Goal: Obtain resource: Download file/media

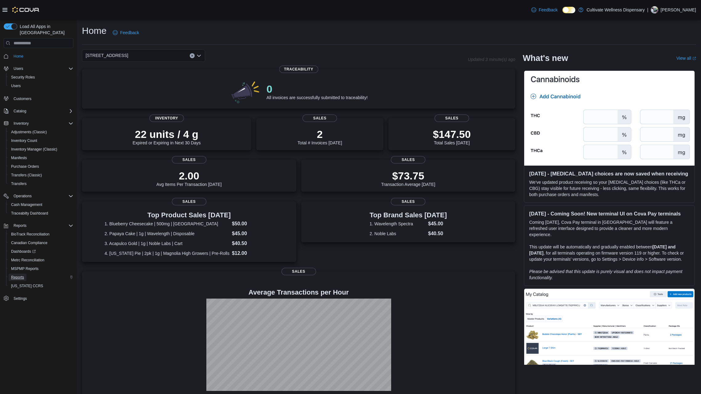
click at [20, 275] on span "Reports" at bounding box center [17, 277] width 13 height 5
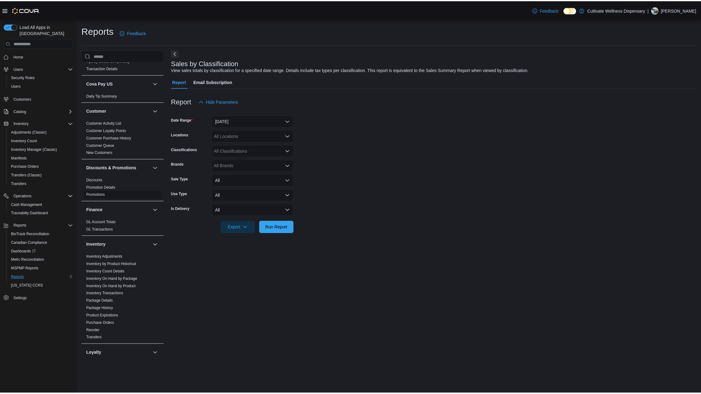
scroll to position [117, 0]
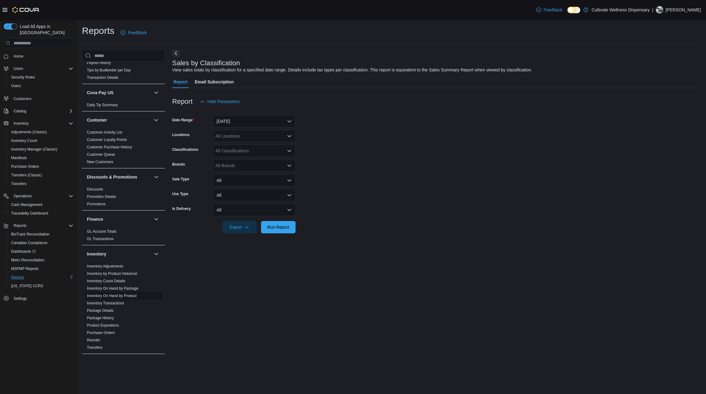
click at [127, 294] on link "Inventory On Hand by Product" at bounding box center [112, 296] width 50 height 4
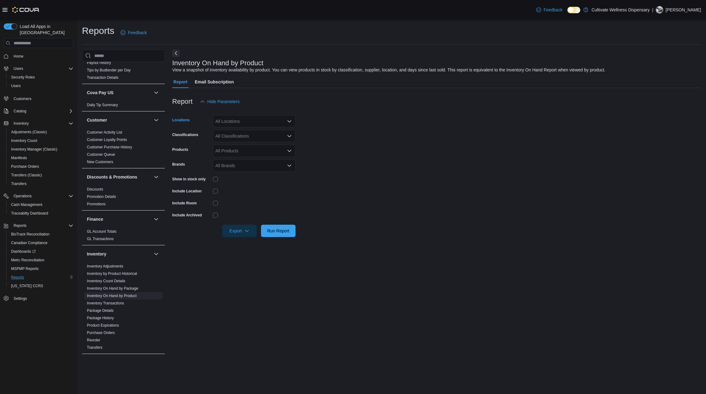
click at [270, 119] on div "All Locations" at bounding box center [254, 121] width 83 height 12
click at [269, 151] on span "[STREET_ADDRESS]" at bounding box center [247, 150] width 43 height 6
click at [323, 132] on form "Locations 6690 U.S. Hwy 98 Hattiesburg, MS 39402 Classifications All Classifica…" at bounding box center [436, 172] width 529 height 129
click at [275, 138] on div "All Classifications" at bounding box center [254, 136] width 83 height 12
click at [261, 179] on div "Flower" at bounding box center [254, 182] width 75 height 6
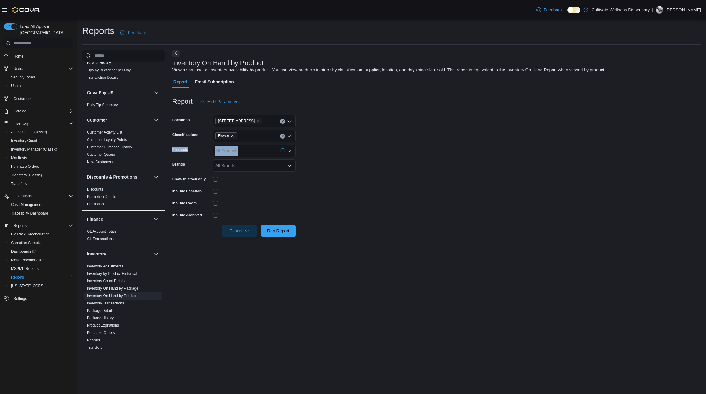
drag, startPoint x: 359, startPoint y: 142, endPoint x: 360, endPoint y: 146, distance: 3.8
click at [360, 146] on form "Locations 6690 U.S. Hwy 98 Hattiesburg, MS 39402 Classifications Flower Product…" at bounding box center [436, 172] width 529 height 129
click at [284, 230] on span "Run Report" at bounding box center [278, 231] width 22 height 6
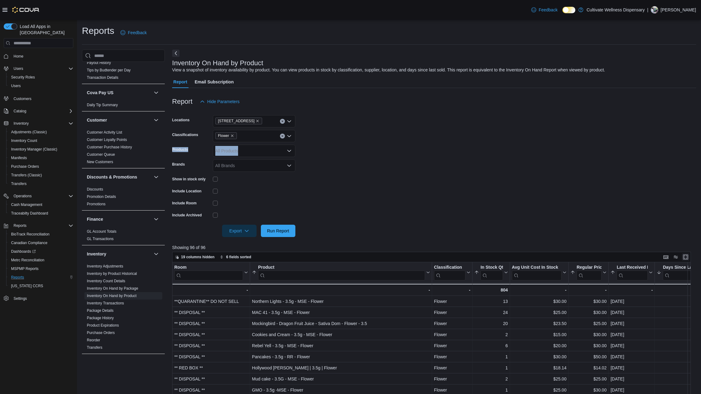
click at [688, 258] on button "Enter fullscreen" at bounding box center [685, 257] width 7 height 7
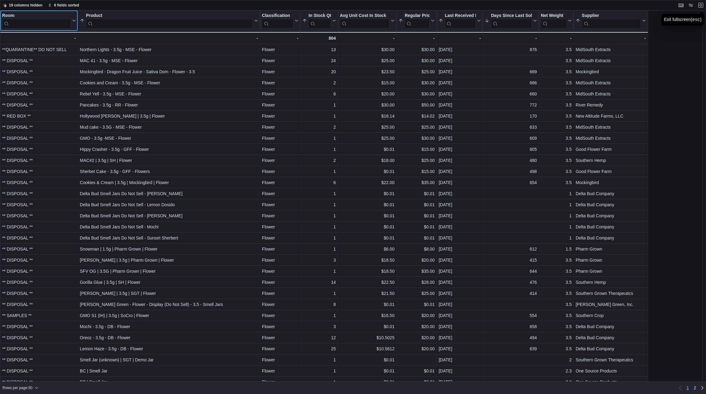
click at [38, 23] on input "search" at bounding box center [36, 24] width 69 height 10
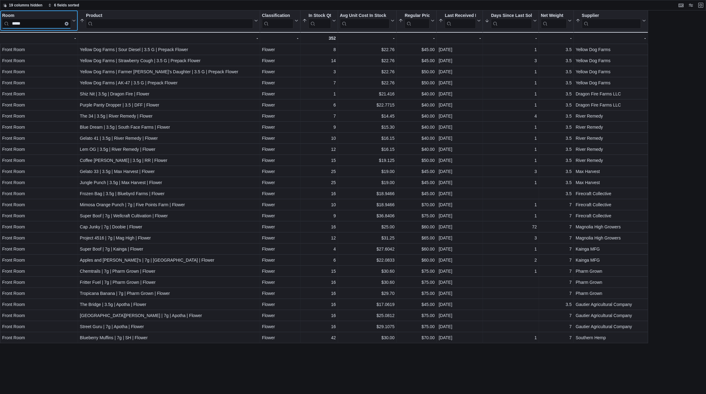
type input "*****"
click at [701, 7] on button "Exit fullscreen" at bounding box center [700, 4] width 7 height 7
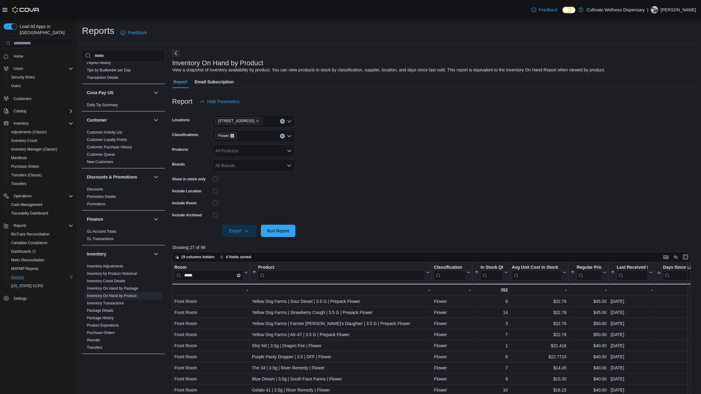
click at [231, 135] on icon "Remove Flower from selection in this group" at bounding box center [232, 136] width 4 height 4
click at [241, 190] on span "Concentrates (Clearance)" at bounding box center [253, 192] width 49 height 6
click at [321, 162] on form "Locations 6690 U.S. Hwy 98 Hattiesburg, MS 39402 Classifications Concentrates (…" at bounding box center [434, 172] width 524 height 129
click at [262, 136] on icon "Remove Concentrates (Clearance) from selection in this group" at bounding box center [264, 136] width 4 height 4
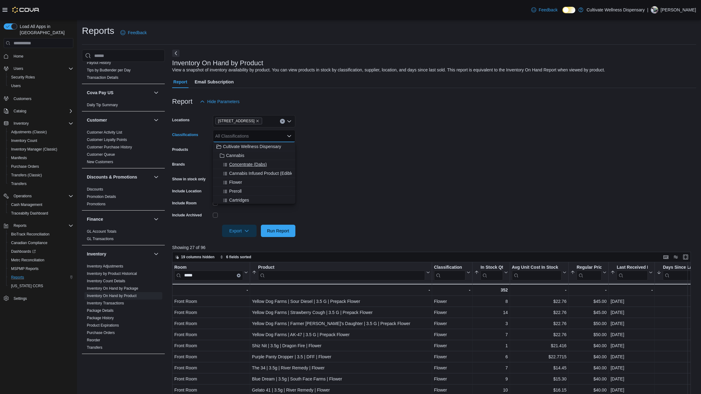
click at [258, 163] on span "Concentrate (Dabs)" at bounding box center [248, 164] width 38 height 6
drag, startPoint x: 346, startPoint y: 151, endPoint x: 331, endPoint y: 161, distance: 18.6
click at [343, 152] on form "Locations 6690 U.S. Hwy 98 Hattiesburg, MS 39402 Classifications Concentrate (D…" at bounding box center [434, 172] width 524 height 129
click at [286, 227] on span "Run Report" at bounding box center [278, 231] width 27 height 12
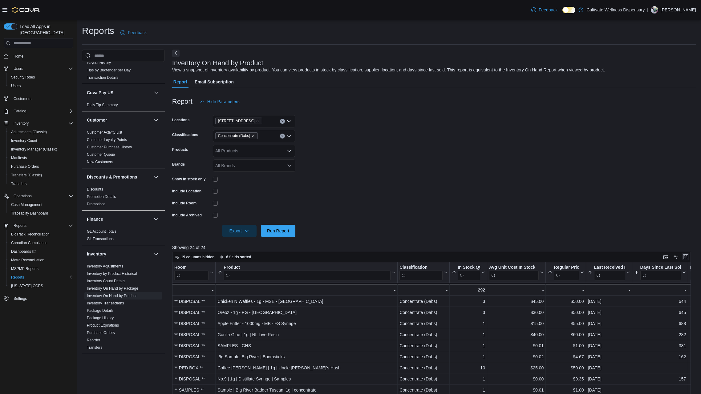
click at [689, 258] on button "Enter fullscreen" at bounding box center [685, 256] width 7 height 7
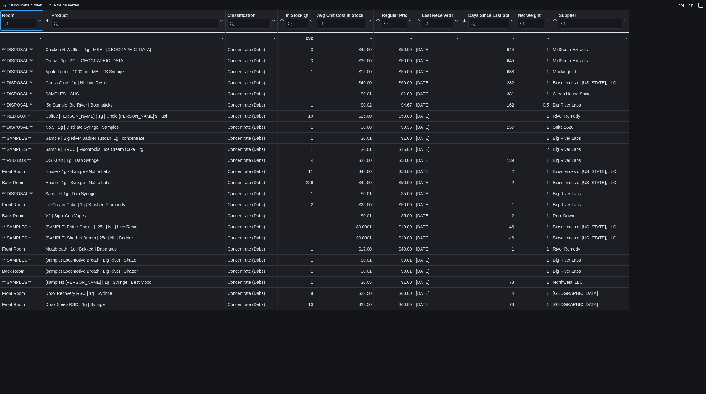
click at [16, 22] on input "search" at bounding box center [19, 24] width 34 height 10
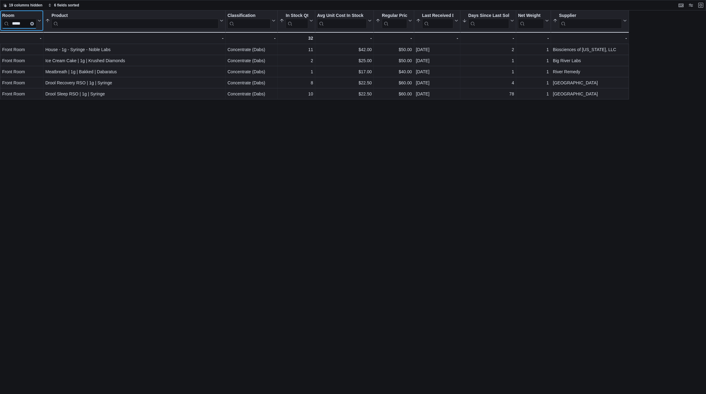
type input "*****"
click at [699, 7] on button "Exit fullscreen" at bounding box center [700, 4] width 7 height 7
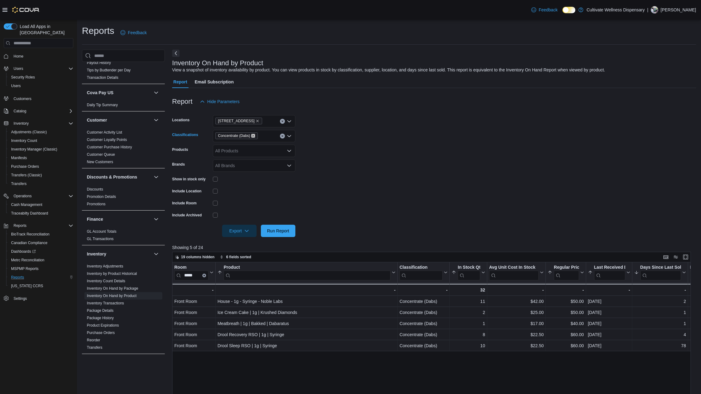
click at [254, 135] on icon "Remove Concentrate (Dabs) from selection in this group" at bounding box center [253, 136] width 4 height 4
click at [254, 202] on div "Cartridges" at bounding box center [254, 200] width 75 height 6
drag, startPoint x: 351, startPoint y: 184, endPoint x: 322, endPoint y: 187, distance: 29.4
click at [351, 184] on form "Locations 6690 U.S. Hwy 98 Hattiesburg, MS 39402 Classifications Cartridges Pro…" at bounding box center [434, 172] width 524 height 129
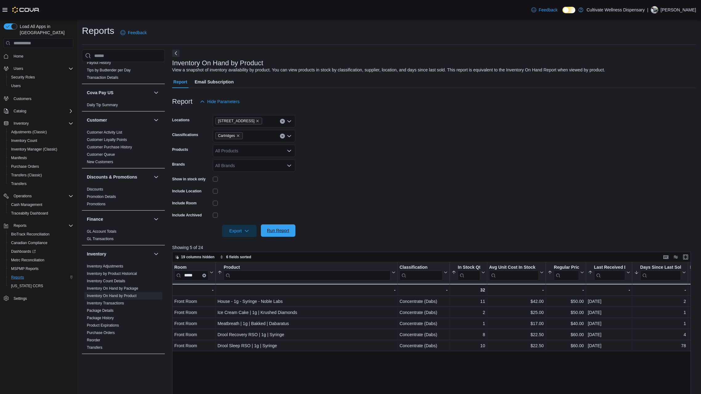
click at [281, 228] on span "Run Report" at bounding box center [278, 231] width 22 height 6
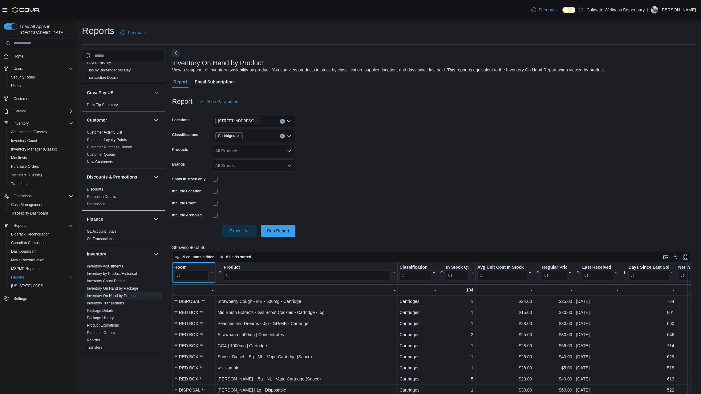
click at [197, 273] on input "search" at bounding box center [191, 276] width 34 height 10
type input "*****"
click at [688, 258] on button "Enter fullscreen" at bounding box center [685, 256] width 7 height 7
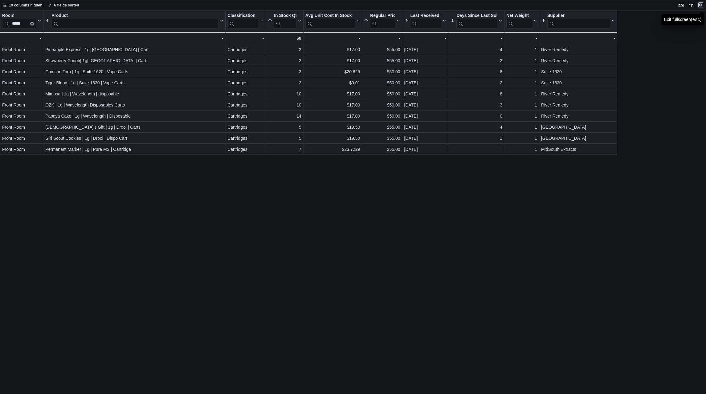
click at [702, 4] on button "Exit fullscreen" at bounding box center [700, 4] width 7 height 7
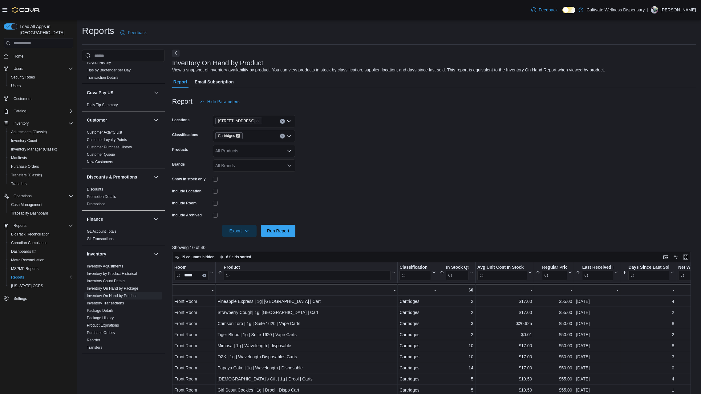
click at [239, 136] on icon "Remove Cartridges from selection in this group" at bounding box center [238, 136] width 4 height 4
click at [256, 175] on span "Cannabis Infused Product (Edible)" at bounding box center [262, 173] width 66 height 6
drag, startPoint x: 322, startPoint y: 175, endPoint x: 304, endPoint y: 200, distance: 30.1
click at [322, 177] on form "Locations 6690 U.S. Hwy 98 Hattiesburg, MS 39402 Classifications Cannabis Infus…" at bounding box center [434, 172] width 524 height 129
click at [278, 233] on span "Run Report" at bounding box center [278, 231] width 22 height 6
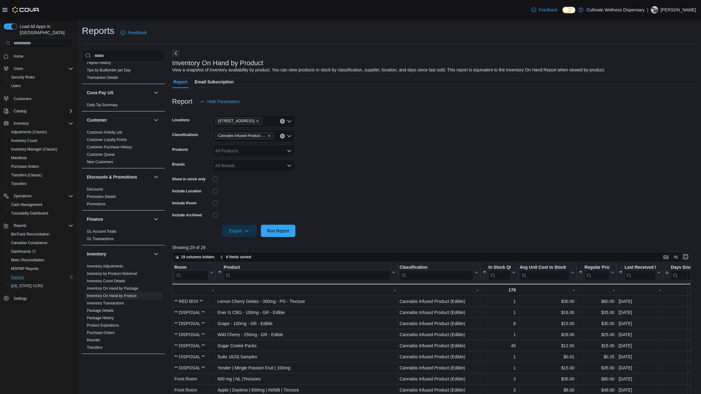
click at [689, 257] on button "Enter fullscreen" at bounding box center [685, 256] width 7 height 7
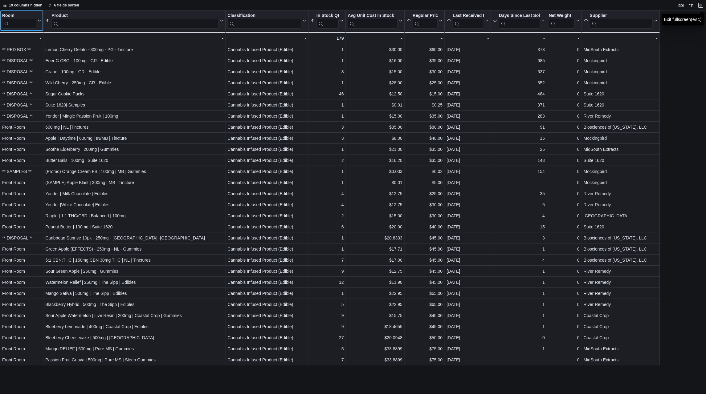
click at [19, 24] on input "search" at bounding box center [19, 24] width 34 height 10
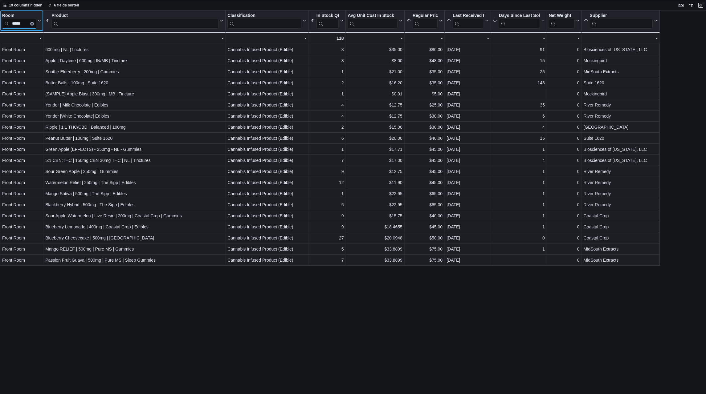
type input "*****"
click at [703, 3] on button "Exit fullscreen" at bounding box center [700, 4] width 7 height 7
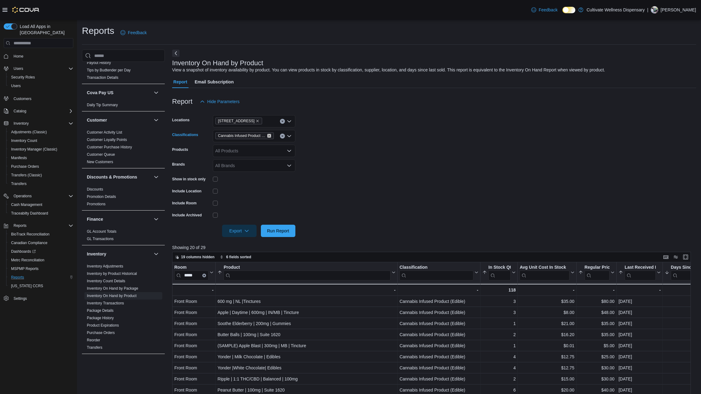
click at [269, 137] on icon "Remove Cannabis Infused Product (Edible) from selection in this group" at bounding box center [269, 136] width 4 height 4
click at [269, 160] on button "Concentrate (Dabs)" at bounding box center [254, 164] width 83 height 9
click at [276, 232] on span "Run Report" at bounding box center [278, 231] width 22 height 6
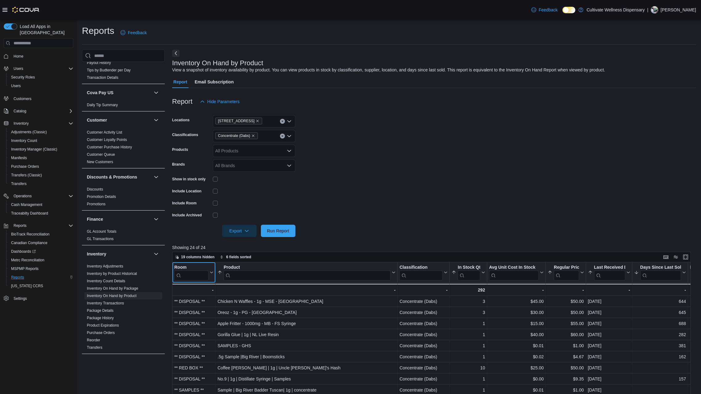
click at [194, 272] on input "search" at bounding box center [191, 276] width 34 height 10
type input "*****"
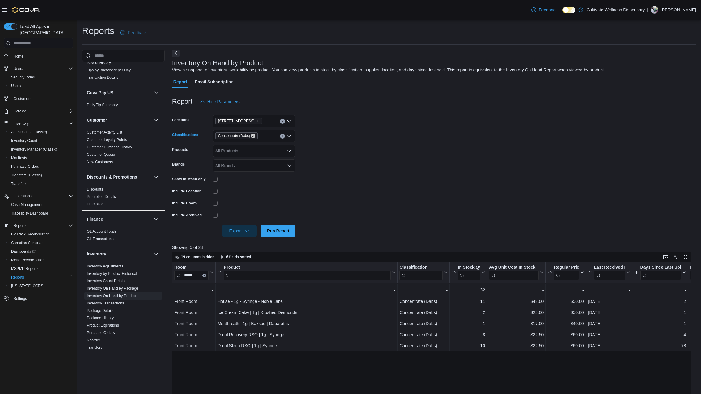
click at [252, 135] on icon "Remove Concentrate (Dabs) from selection in this group" at bounding box center [253, 136] width 4 height 4
click at [254, 197] on div "Cartridges" at bounding box center [254, 200] width 75 height 6
click at [270, 233] on span "Run Report" at bounding box center [278, 231] width 22 height 6
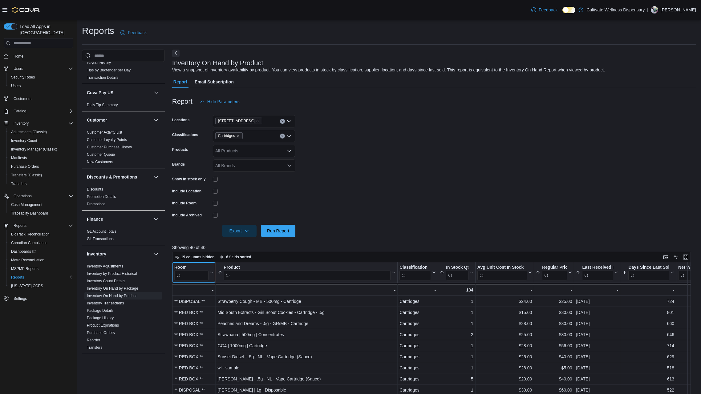
click at [194, 275] on input "search" at bounding box center [191, 276] width 34 height 10
type input "*****"
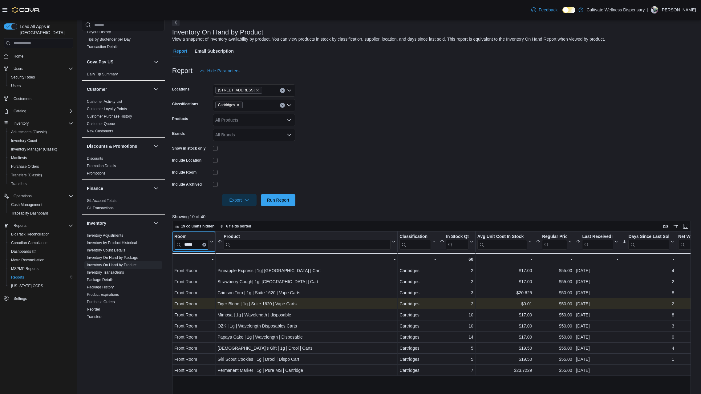
scroll to position [62, 0]
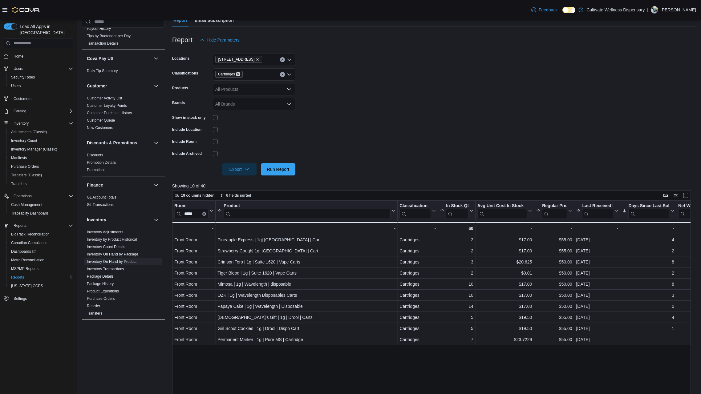
click at [238, 75] on icon "Remove Cartridges from selection in this group" at bounding box center [238, 74] width 4 height 4
click at [244, 121] on div "Flower" at bounding box center [254, 121] width 75 height 6
click at [282, 174] on span "Run Report" at bounding box center [278, 169] width 27 height 12
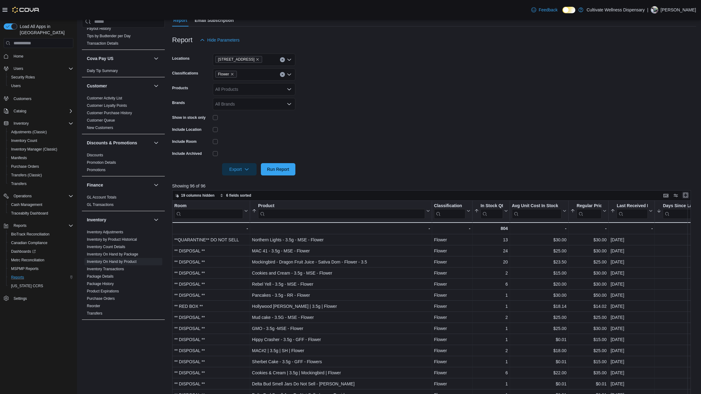
click at [689, 193] on button "Enter fullscreen" at bounding box center [685, 195] width 7 height 7
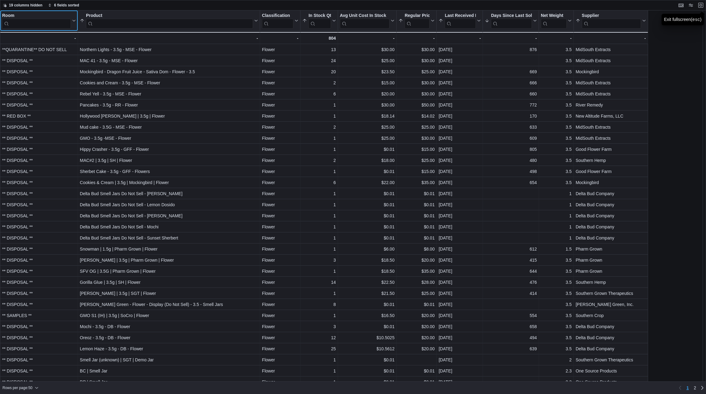
click at [44, 22] on input "search" at bounding box center [36, 24] width 69 height 10
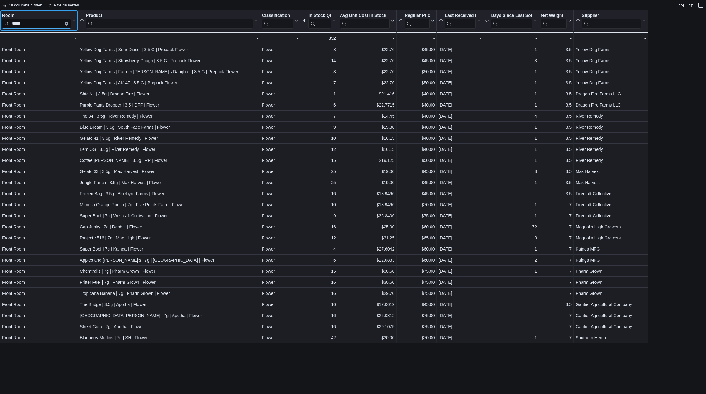
type input "*****"
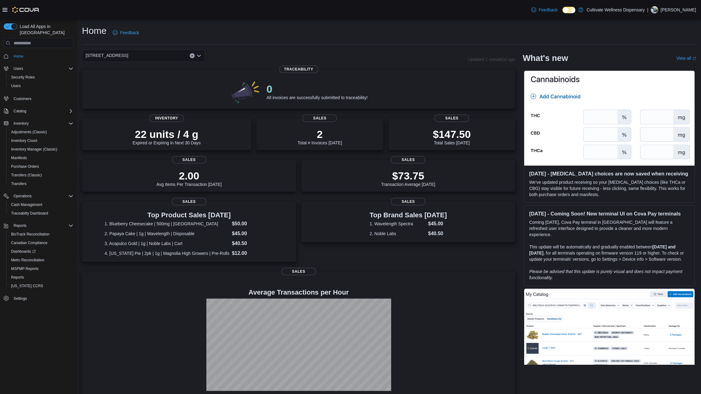
click at [199, 55] on icon "Open list of options" at bounding box center [199, 55] width 5 height 5
click at [145, 93] on span "[STREET_ADDRESS]" at bounding box center [124, 93] width 43 height 6
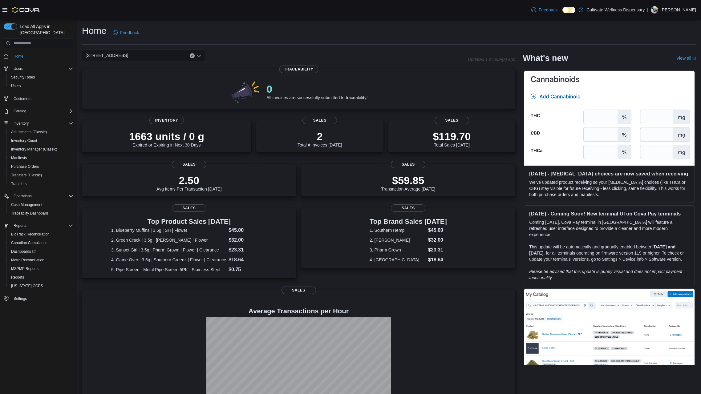
click at [198, 55] on icon "Open list of options" at bounding box center [199, 55] width 5 height 5
click at [187, 74] on div "[STREET_ADDRESS]" at bounding box center [147, 75] width 108 height 6
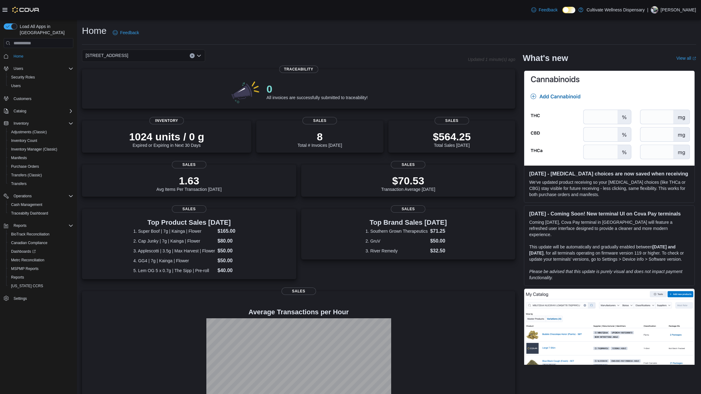
click at [199, 56] on icon "Open list of options" at bounding box center [199, 56] width 4 height 2
click at [184, 81] on div "[STREET_ADDRESS]" at bounding box center [147, 84] width 108 height 6
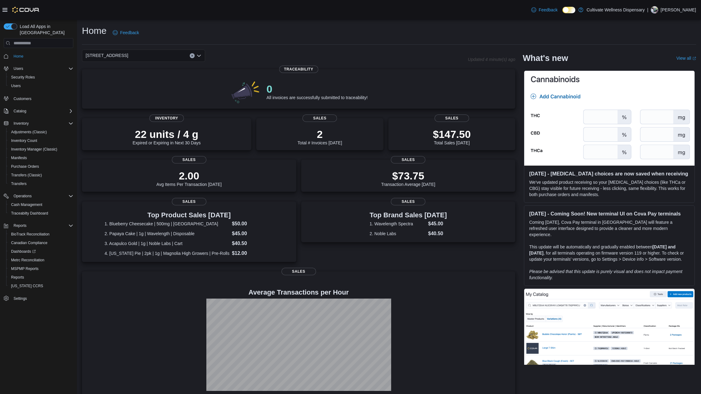
drag, startPoint x: 438, startPoint y: 55, endPoint x: 443, endPoint y: 55, distance: 4.6
click at [438, 55] on div "[STREET_ADDRESS]" at bounding box center [275, 56] width 386 height 12
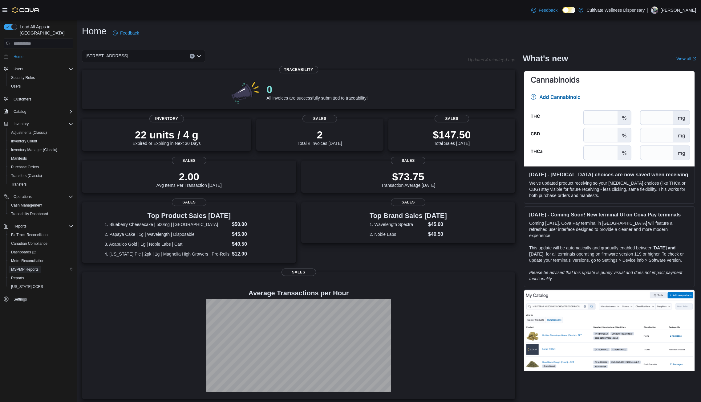
click at [22, 267] on span "MSPMP Reports" at bounding box center [24, 269] width 27 height 5
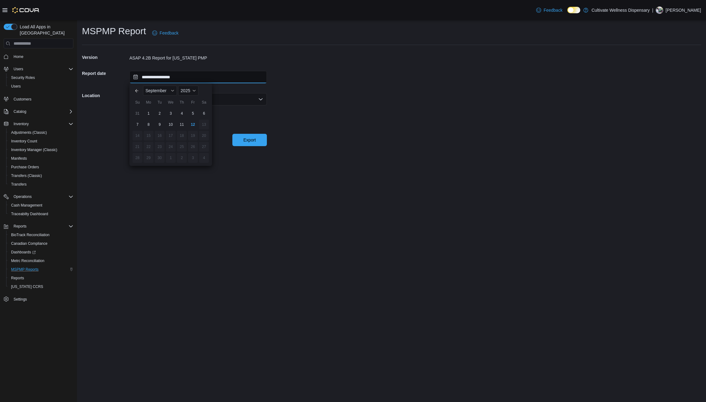
click at [183, 79] on input "**********" at bounding box center [197, 77] width 137 height 12
click at [203, 114] on div "6" at bounding box center [203, 113] width 11 height 11
click at [210, 99] on div "Select a location" at bounding box center [197, 99] width 137 height 12
click at [195, 130] on span "[STREET_ADDRESS]" at bounding box center [201, 127] width 123 height 6
click at [247, 139] on span "Export" at bounding box center [249, 139] width 12 height 6
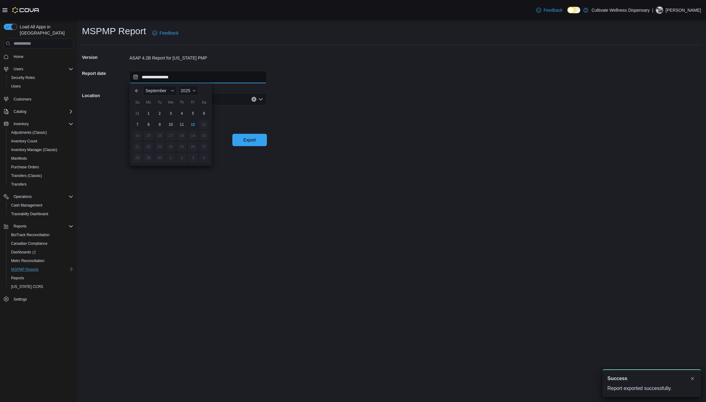
click at [185, 76] on input "**********" at bounding box center [197, 77] width 137 height 12
click at [148, 125] on div "8" at bounding box center [148, 124] width 11 height 11
click at [242, 136] on span "Export" at bounding box center [249, 139] width 27 height 12
click at [192, 75] on input "**********" at bounding box center [197, 77] width 137 height 12
click at [163, 123] on div "9" at bounding box center [159, 124] width 11 height 11
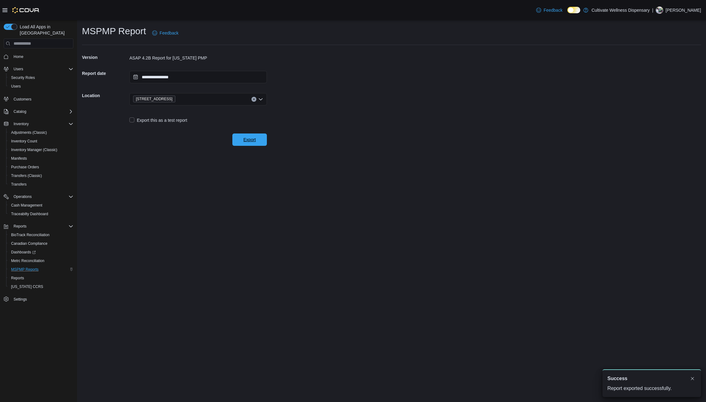
click at [242, 138] on span "Export" at bounding box center [249, 139] width 27 height 12
click at [182, 79] on input "**********" at bounding box center [197, 77] width 137 height 12
click at [173, 122] on div "10" at bounding box center [170, 124] width 11 height 11
click at [254, 144] on span "Export" at bounding box center [249, 139] width 27 height 12
click at [191, 73] on input "**********" at bounding box center [197, 77] width 137 height 12
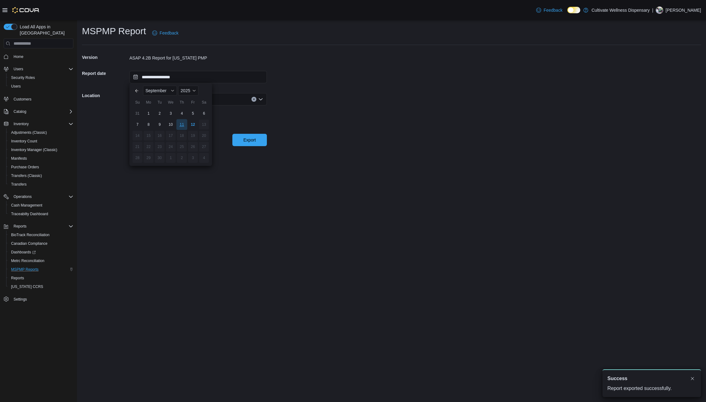
click at [180, 122] on div "11" at bounding box center [181, 124] width 11 height 11
type input "**********"
click at [250, 138] on span "Export" at bounding box center [249, 139] width 12 height 6
click at [22, 54] on span "Home" at bounding box center [19, 56] width 10 height 5
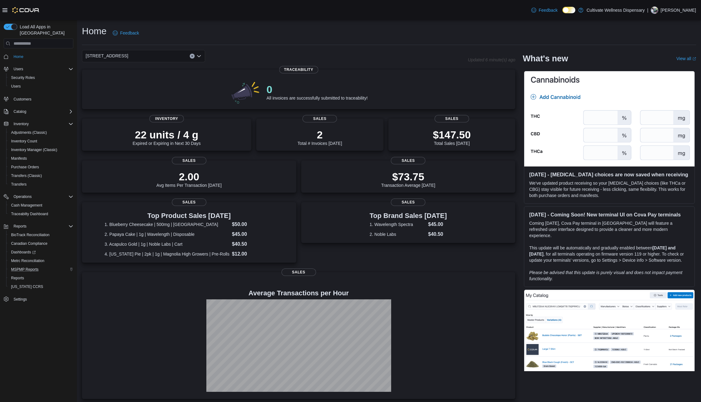
click at [306, 51] on div "[STREET_ADDRESS]" at bounding box center [275, 56] width 386 height 12
